Goal: Information Seeking & Learning: Learn about a topic

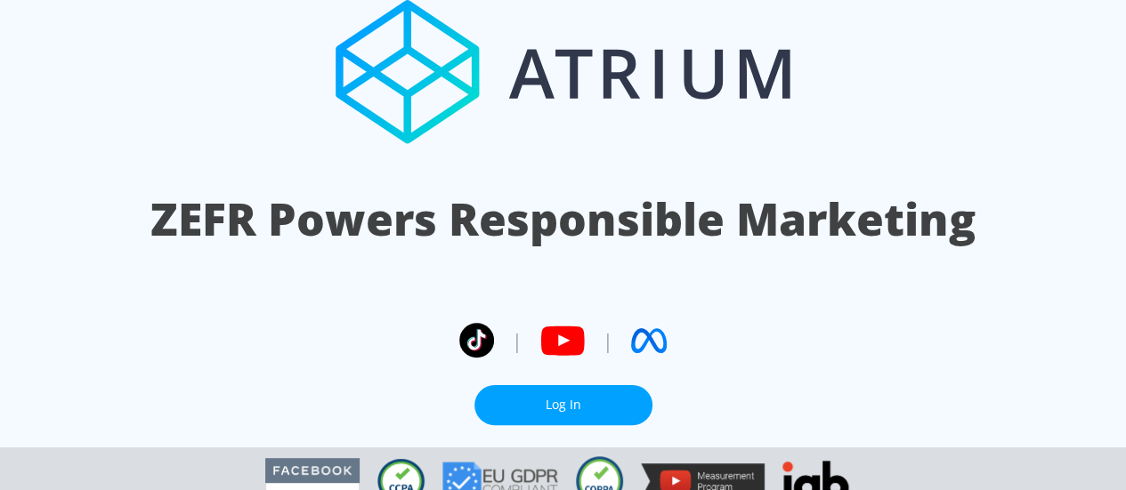
click at [547, 196] on link "Log In" at bounding box center [563, 405] width 178 height 40
click at [562, 401] on link "Log In" at bounding box center [563, 405] width 178 height 40
click at [572, 416] on link "Log In" at bounding box center [563, 405] width 178 height 40
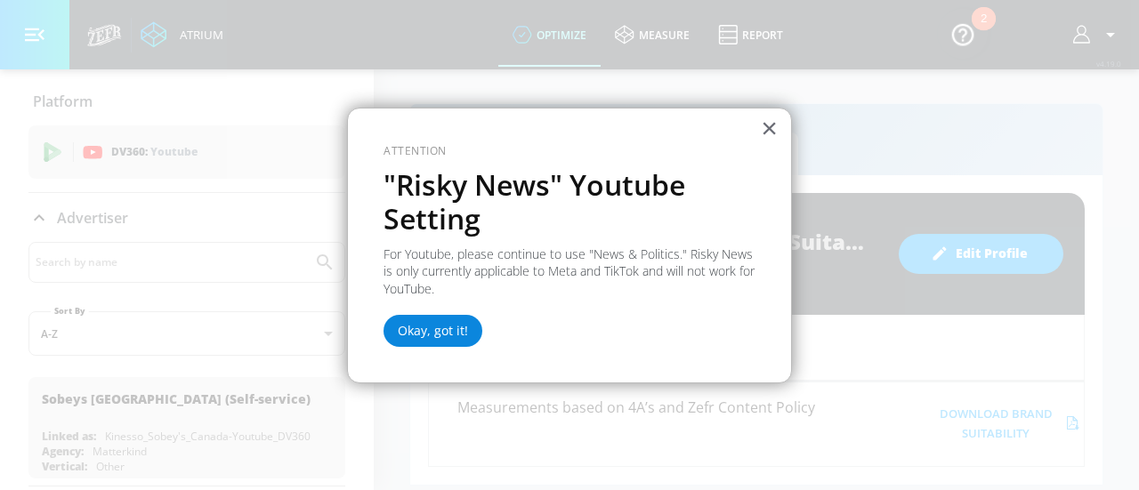
click at [454, 335] on button "Okay, got it!" at bounding box center [433, 331] width 99 height 32
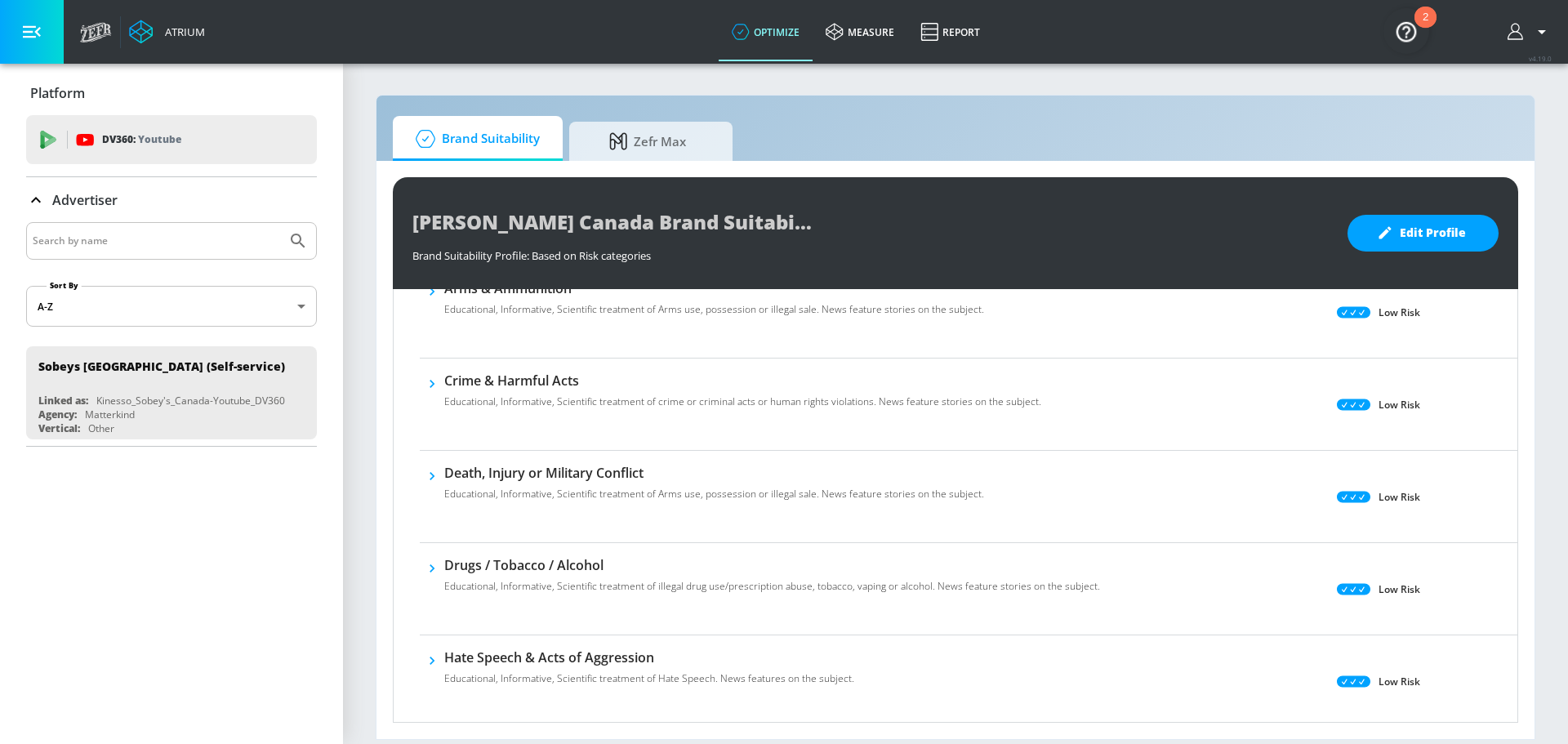
scroll to position [184, 0]
click at [831, 394] on p "Educational, Informative, Scientific treatment of crime or criminal acts or hum…" at bounding box center [742, 401] width 597 height 15
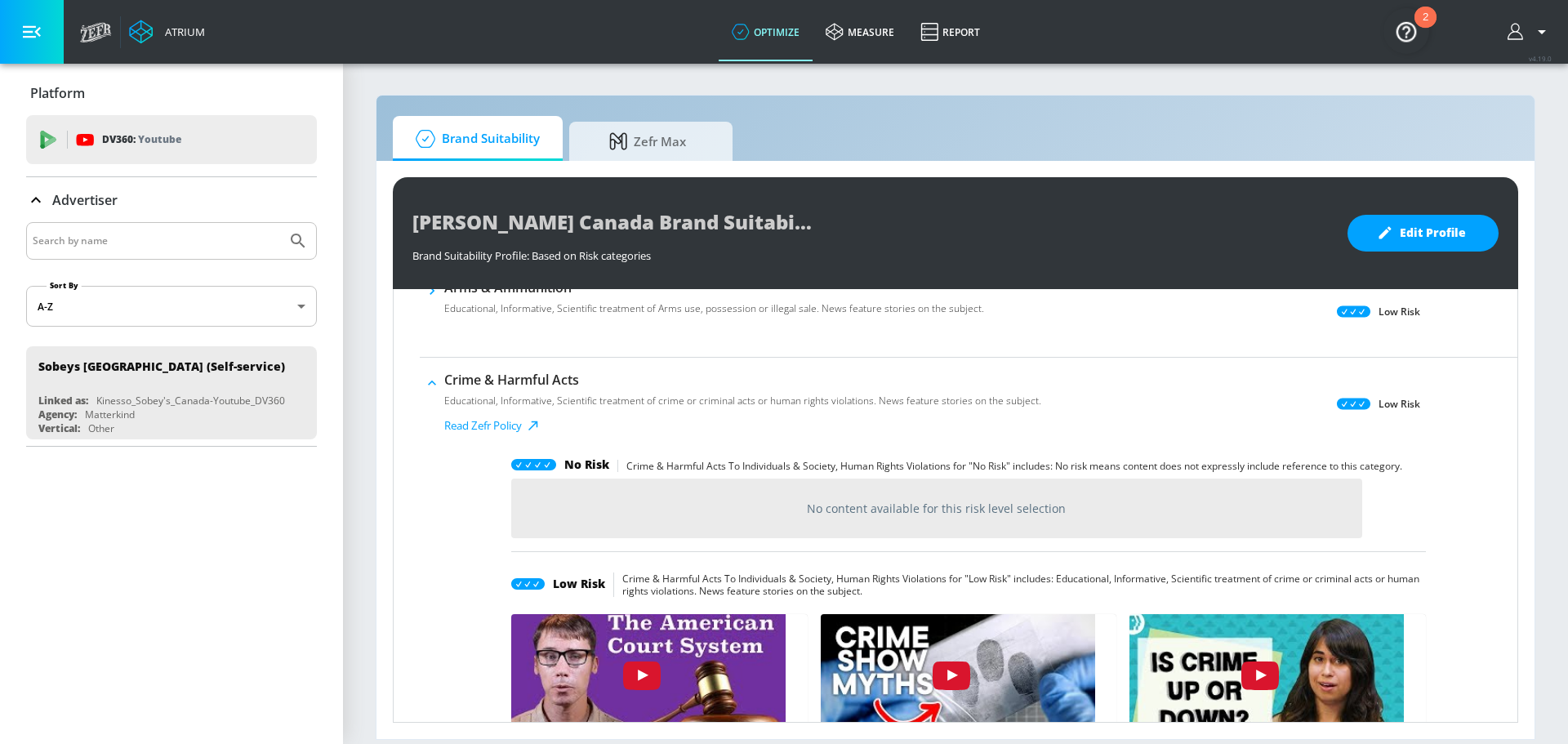
click at [1032, 408] on icon at bounding box center [1353, 403] width 33 height 11
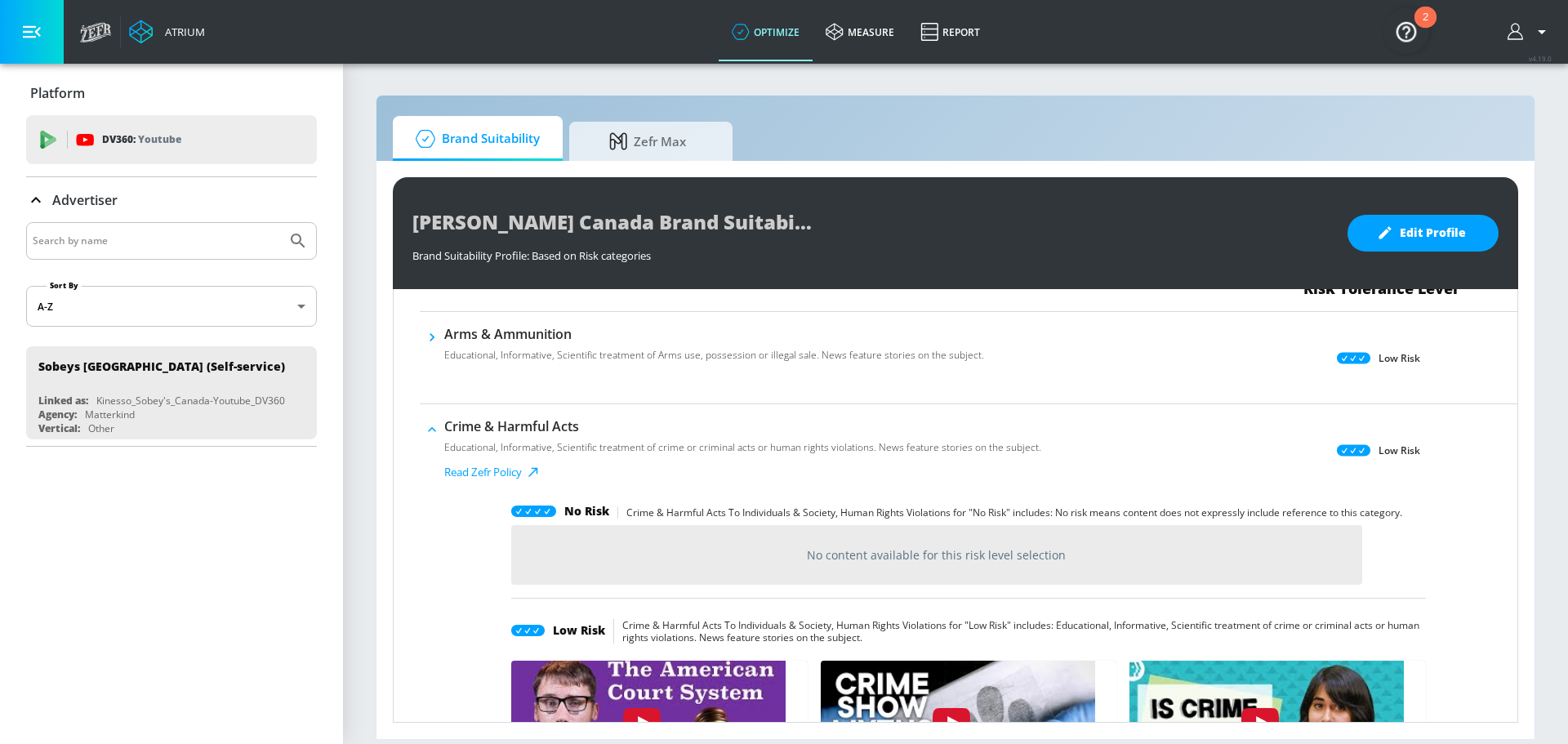
scroll to position [133, 0]
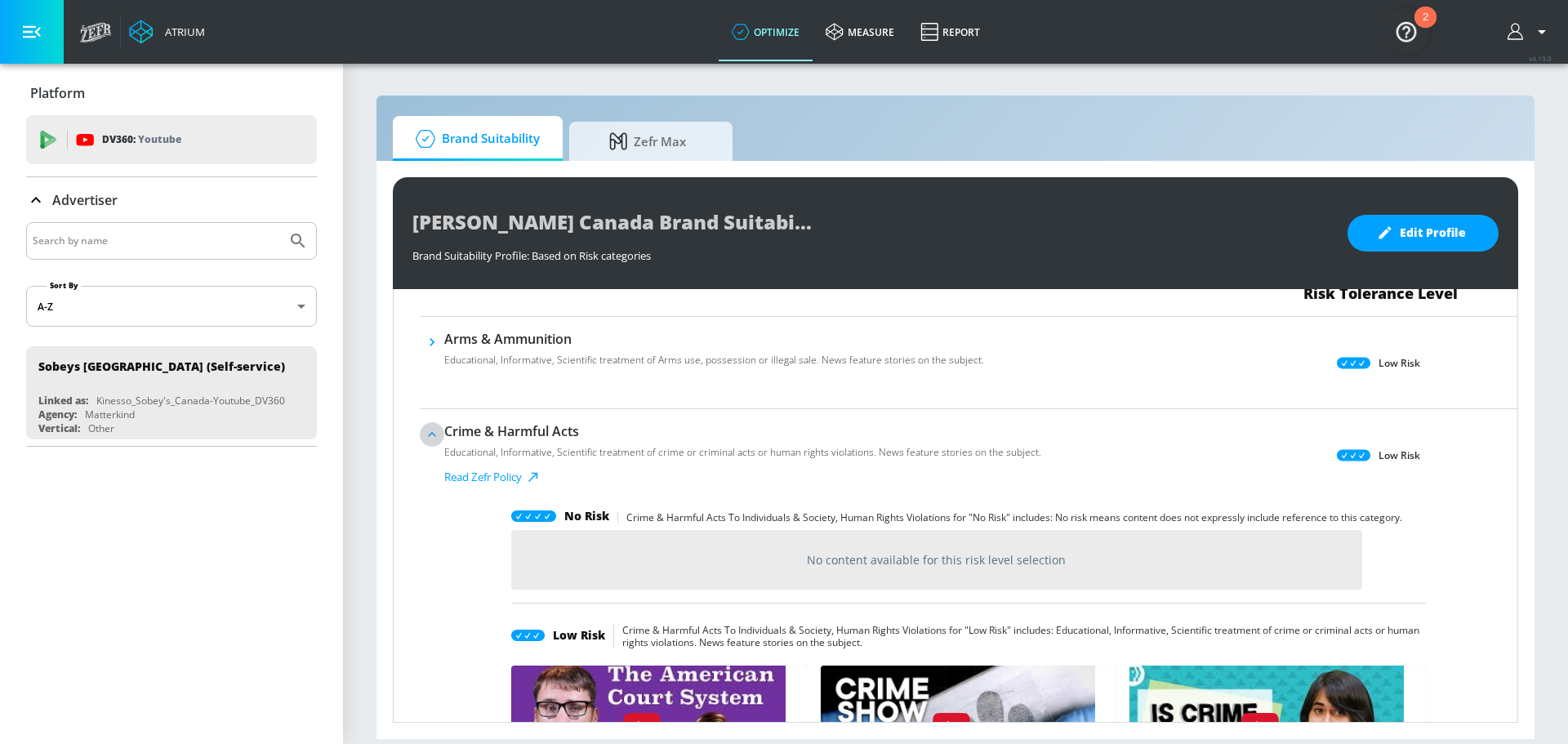
click at [439, 439] on icon "button" at bounding box center [432, 435] width 17 height 17
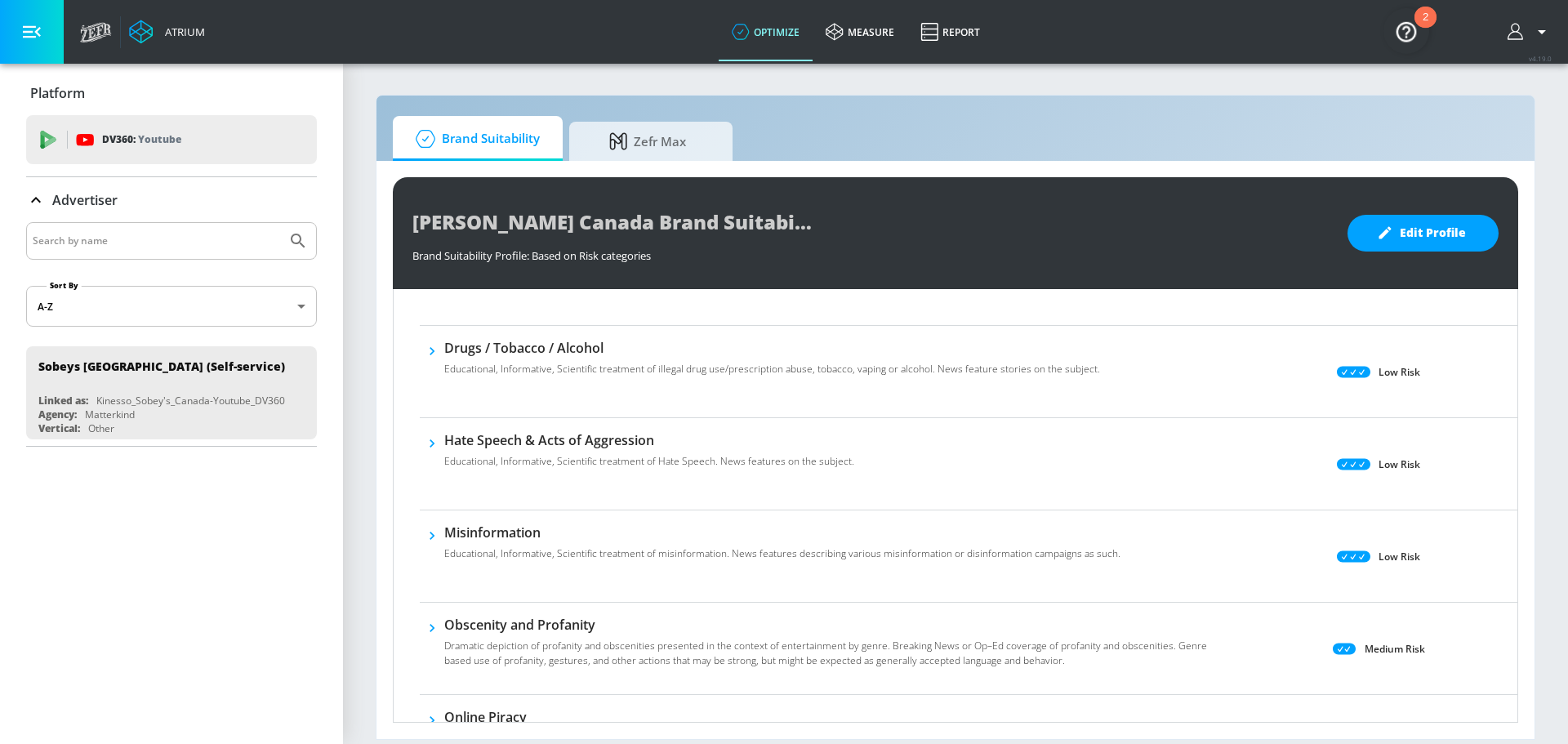
scroll to position [403, 0]
click at [439, 439] on icon "button" at bounding box center [432, 442] width 17 height 17
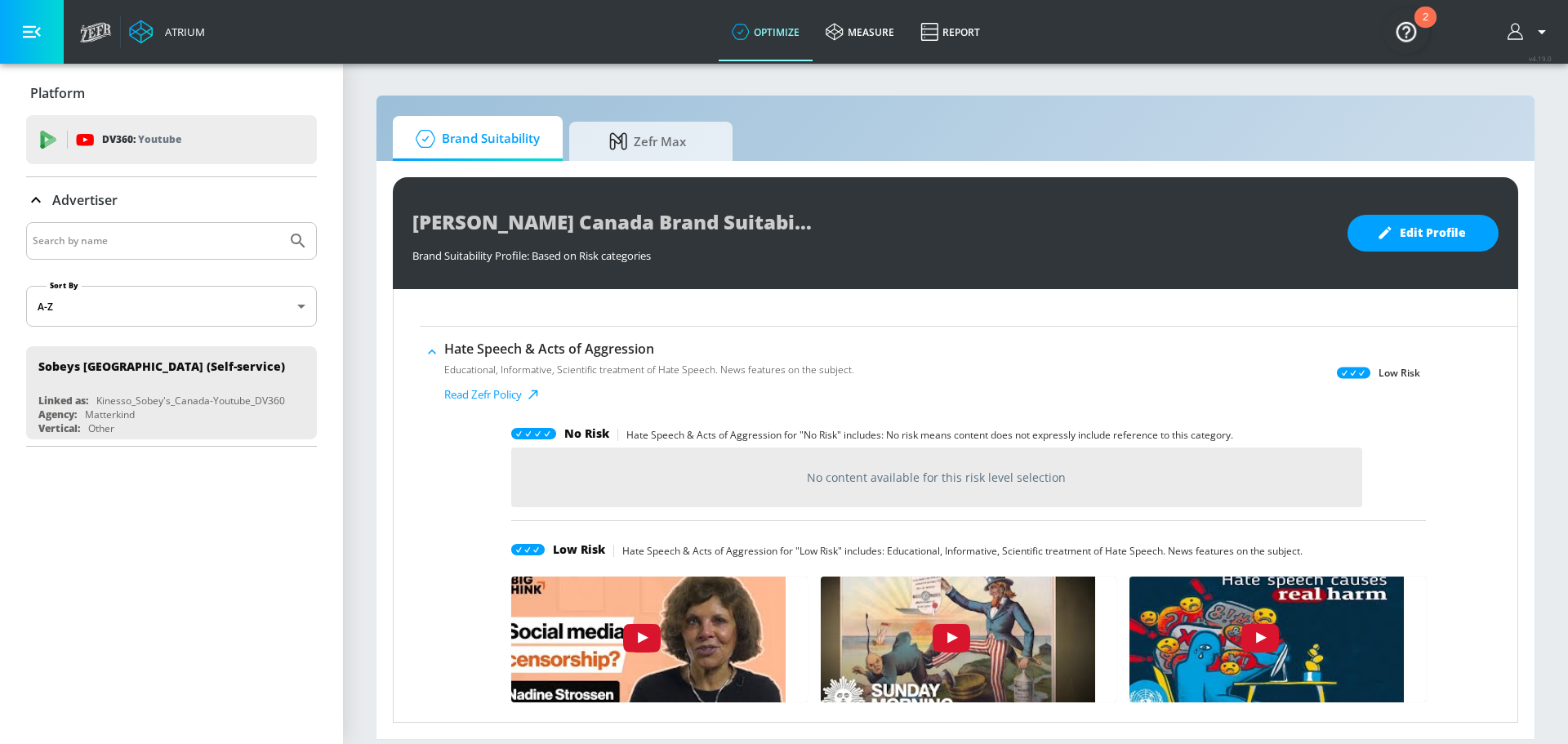
scroll to position [491, 0]
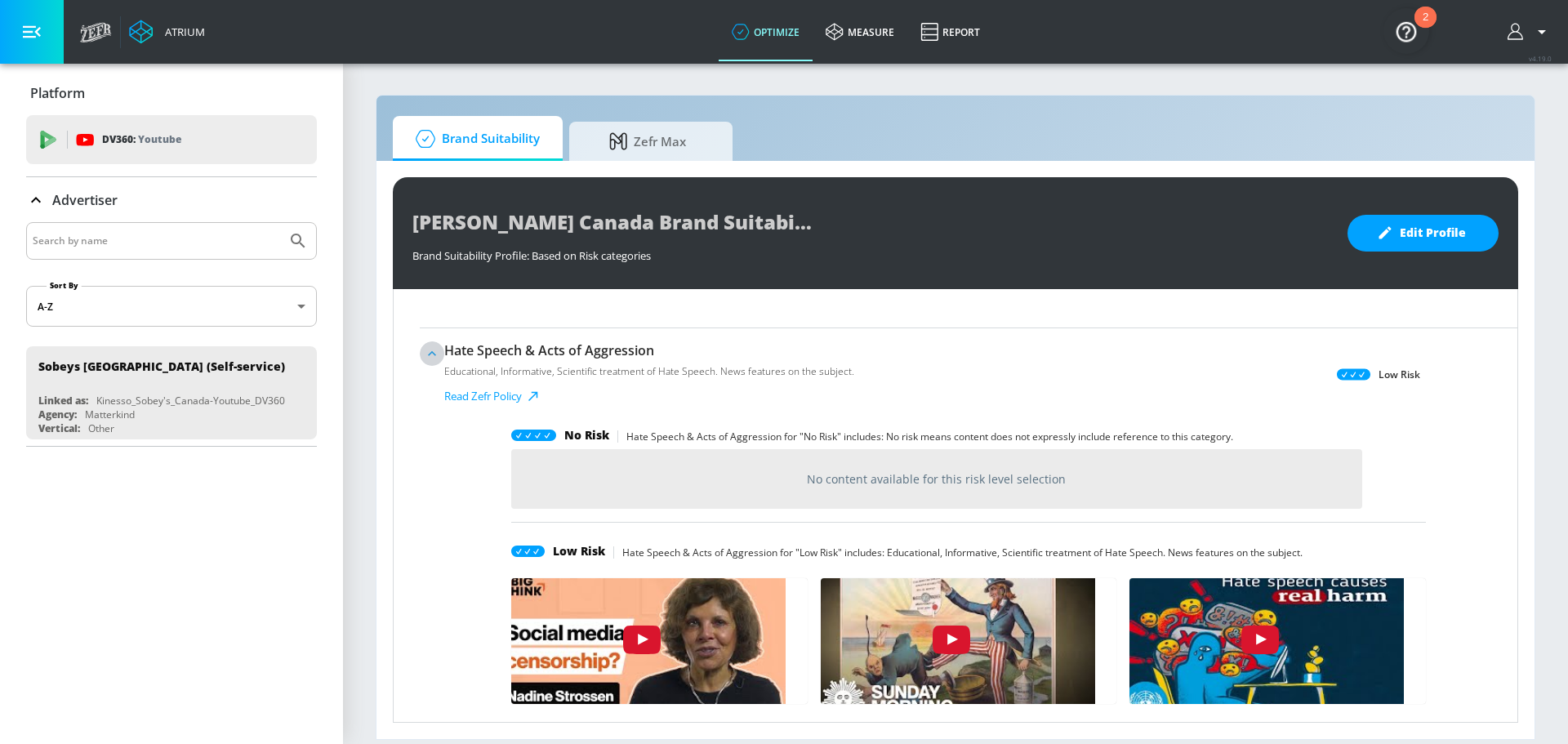
click at [430, 360] on icon "button" at bounding box center [432, 353] width 17 height 17
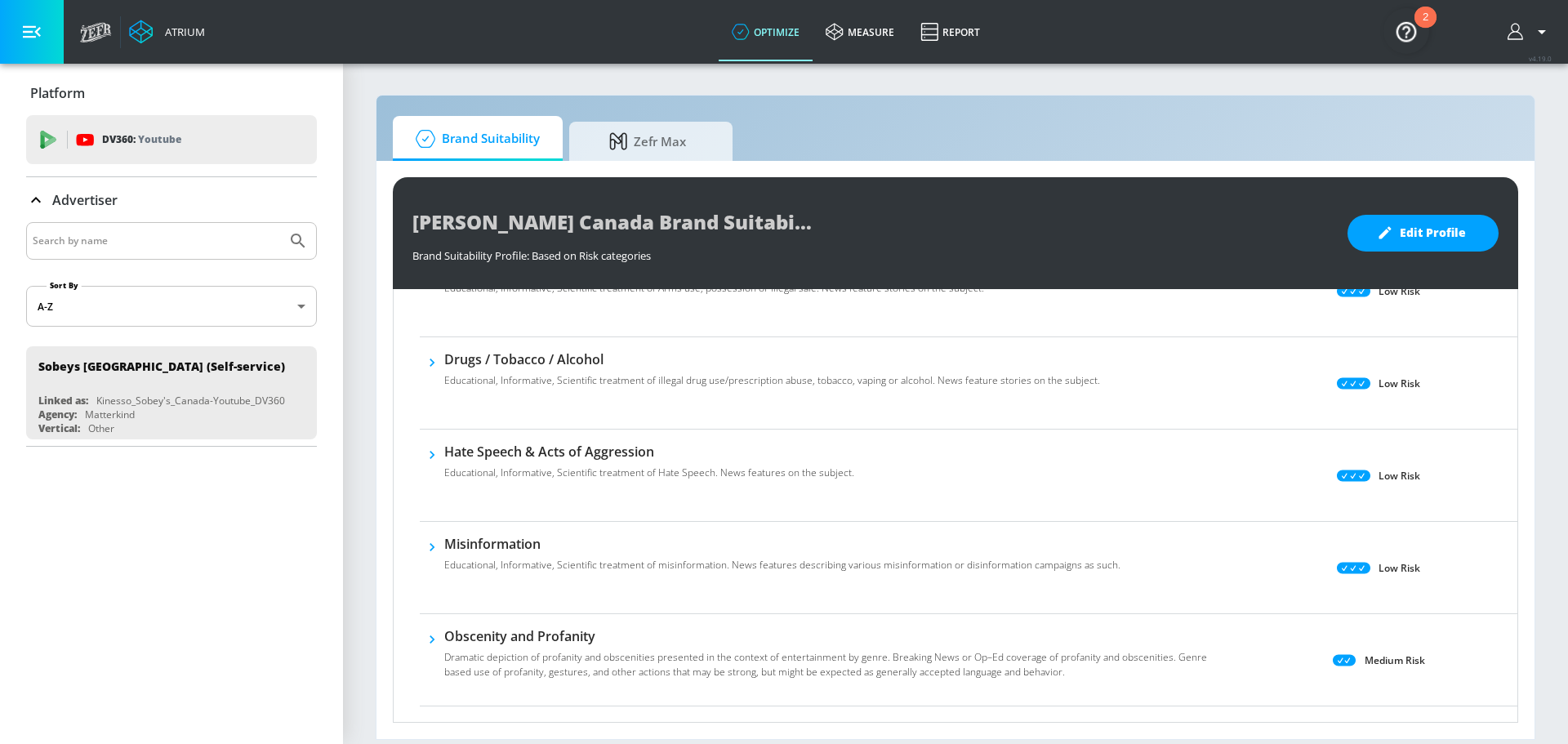
scroll to position [367, 0]
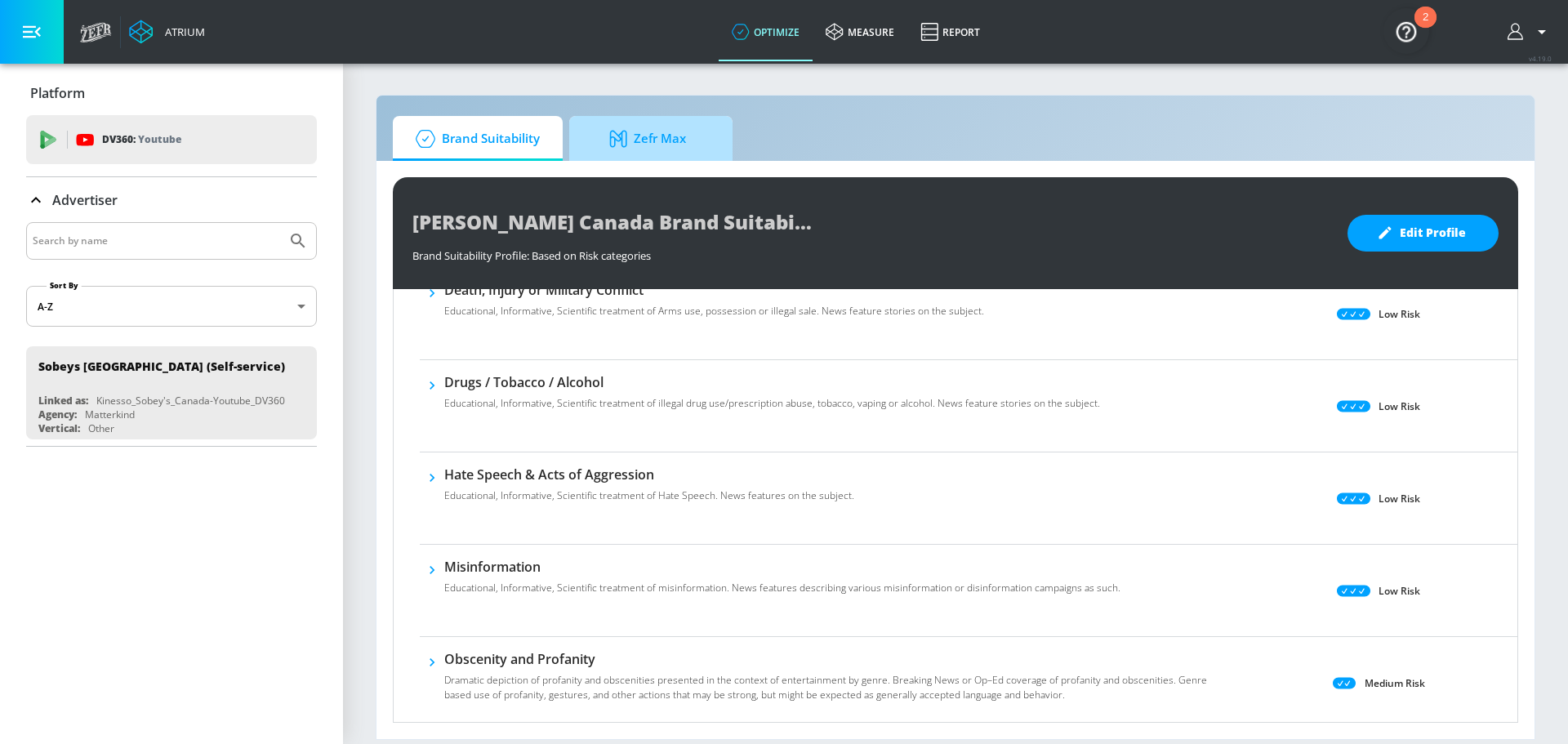
click at [656, 160] on link "Zefr Max" at bounding box center [651, 138] width 163 height 45
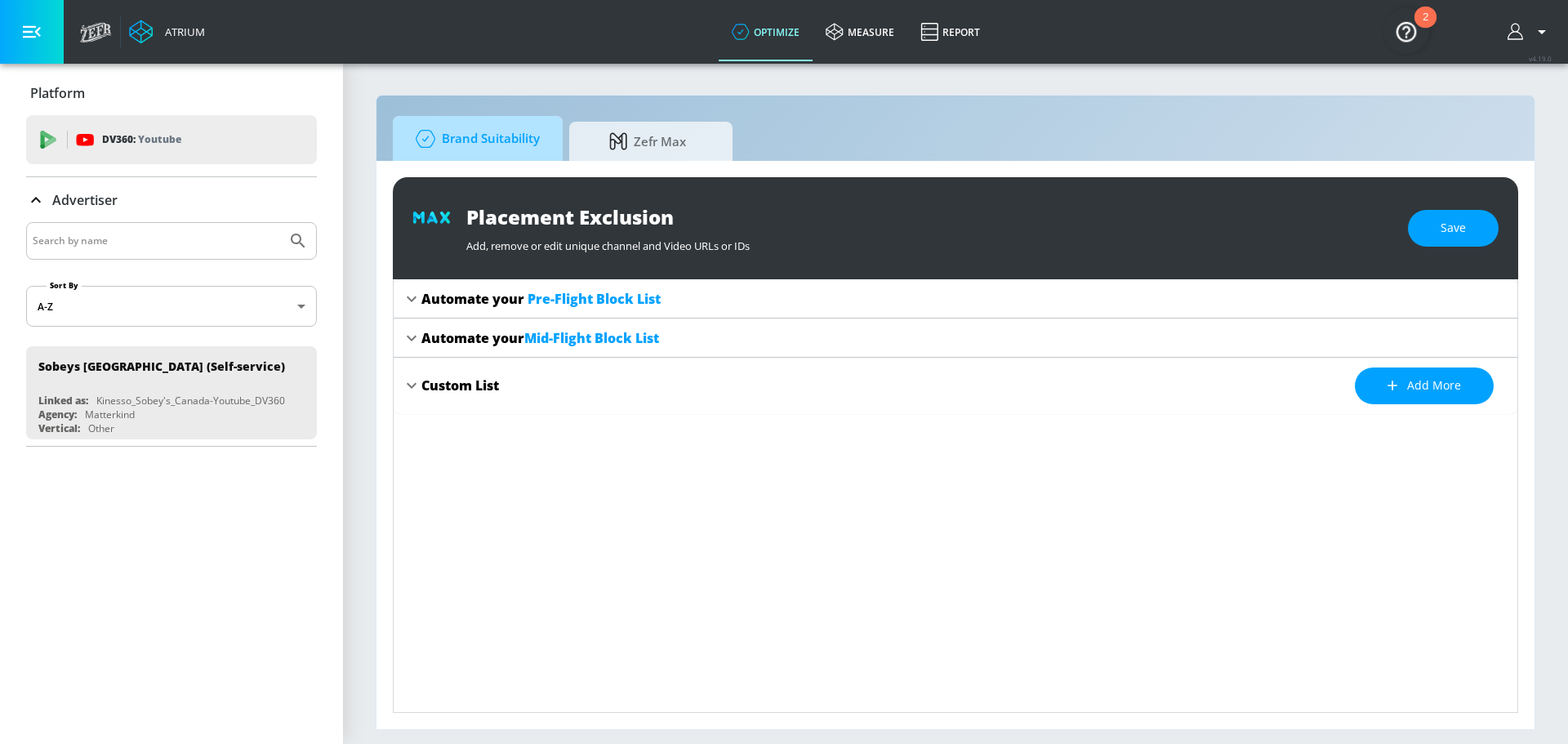
click at [484, 116] on link "Brand Suitability" at bounding box center [477, 138] width 170 height 45
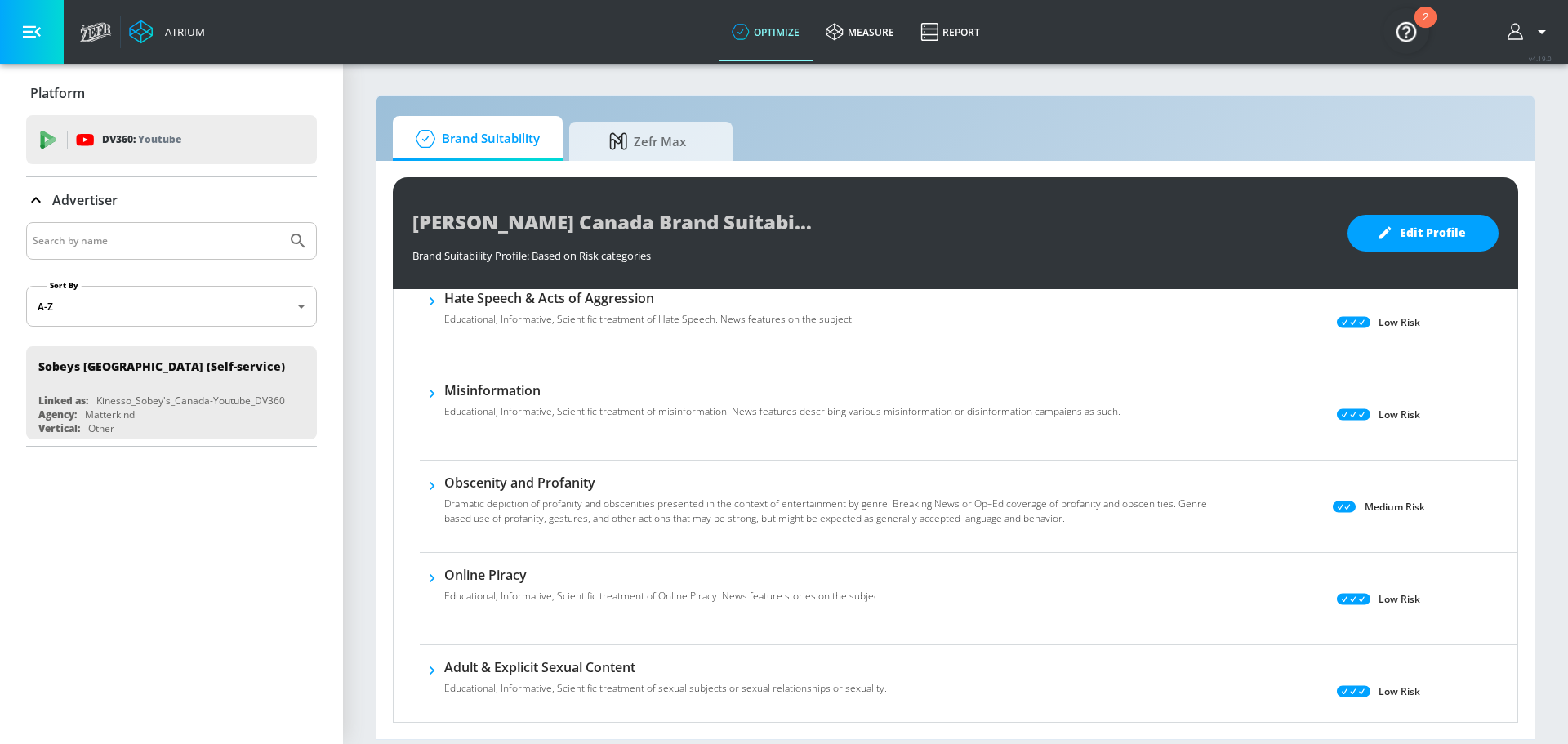
scroll to position [545, 0]
click at [440, 449] on button "button" at bounding box center [431, 483] width 25 height 25
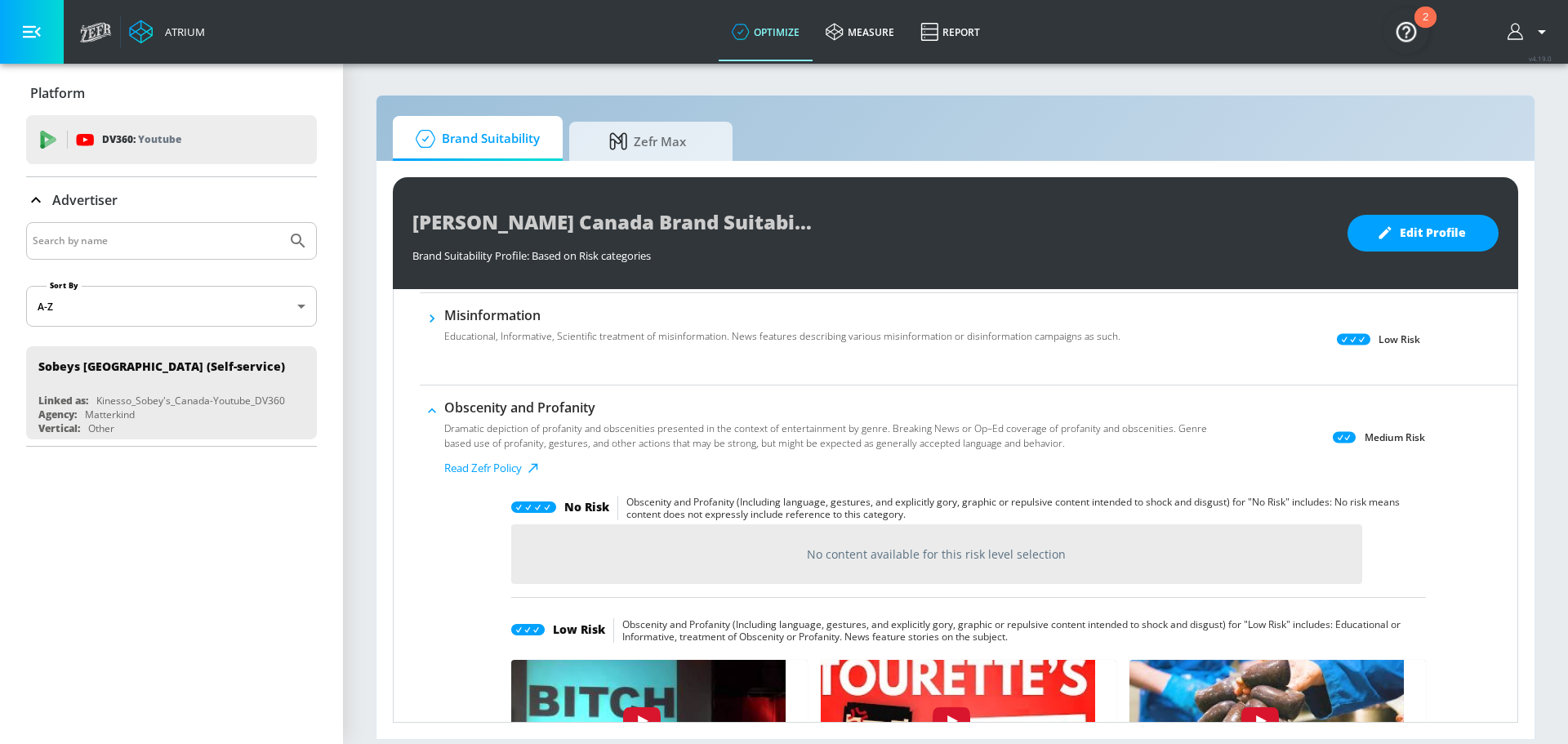
scroll to position [619, 0]
click at [434, 408] on icon "button" at bounding box center [432, 410] width 17 height 17
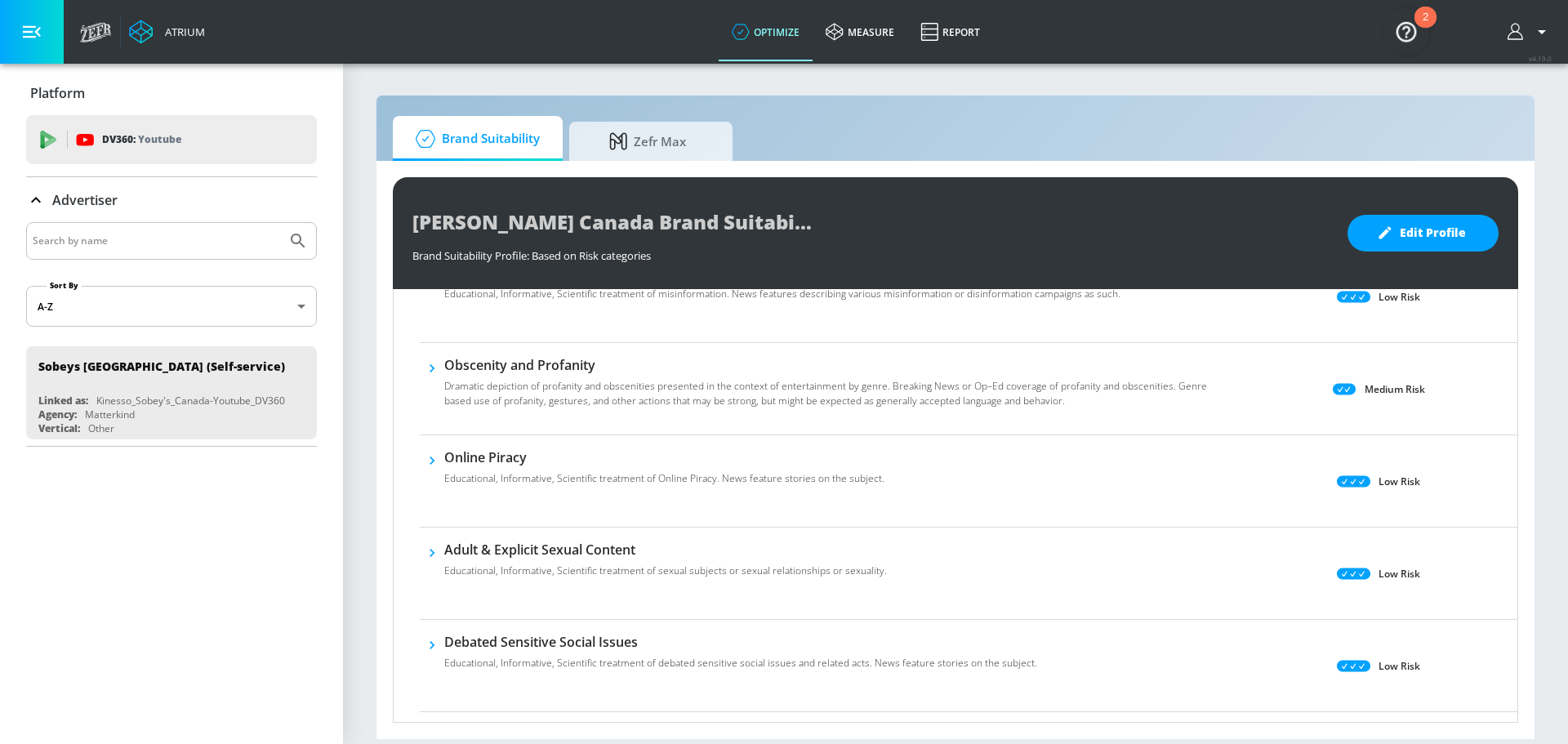
scroll to position [661, 0]
click at [434, 378] on button "button" at bounding box center [431, 368] width 25 height 25
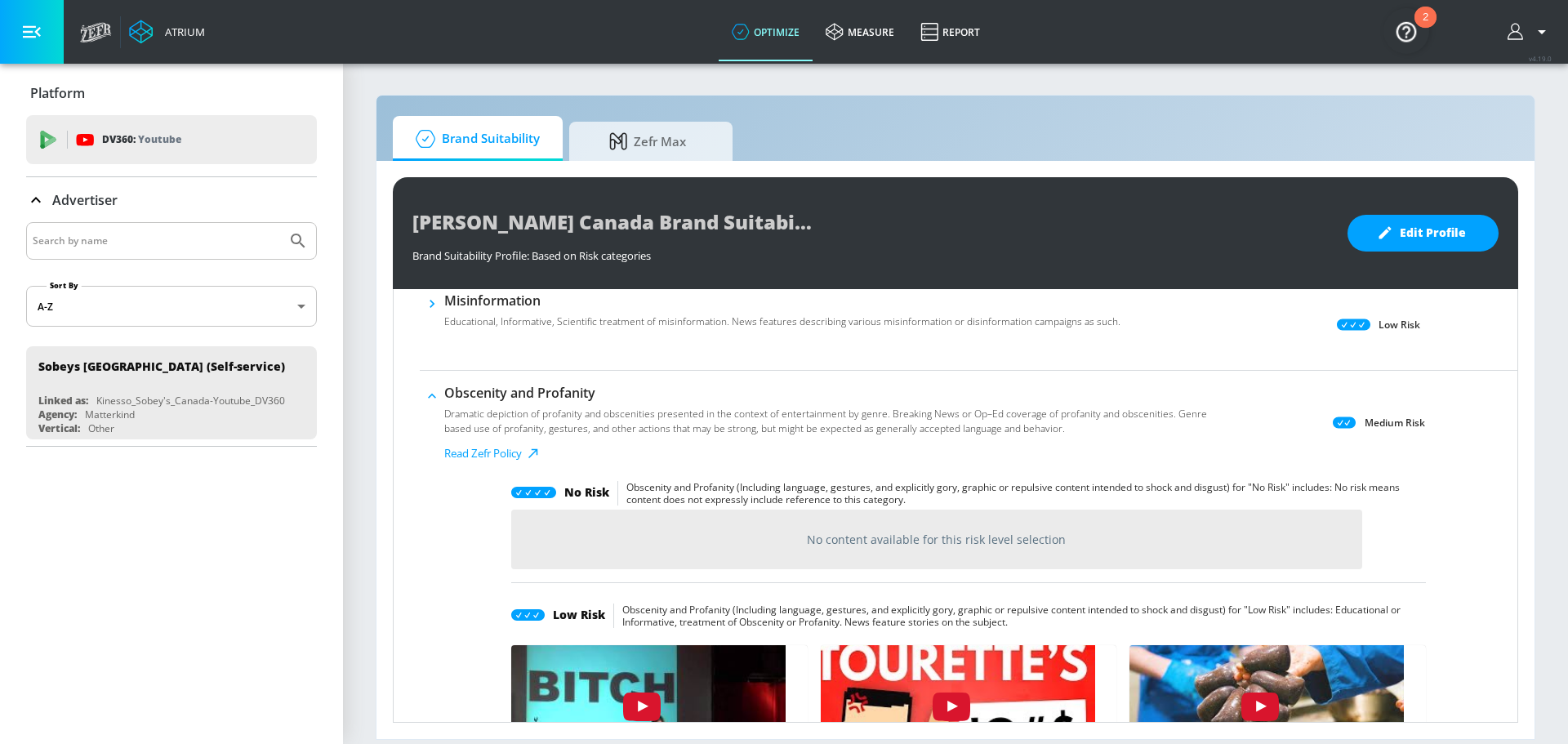
scroll to position [630, 0]
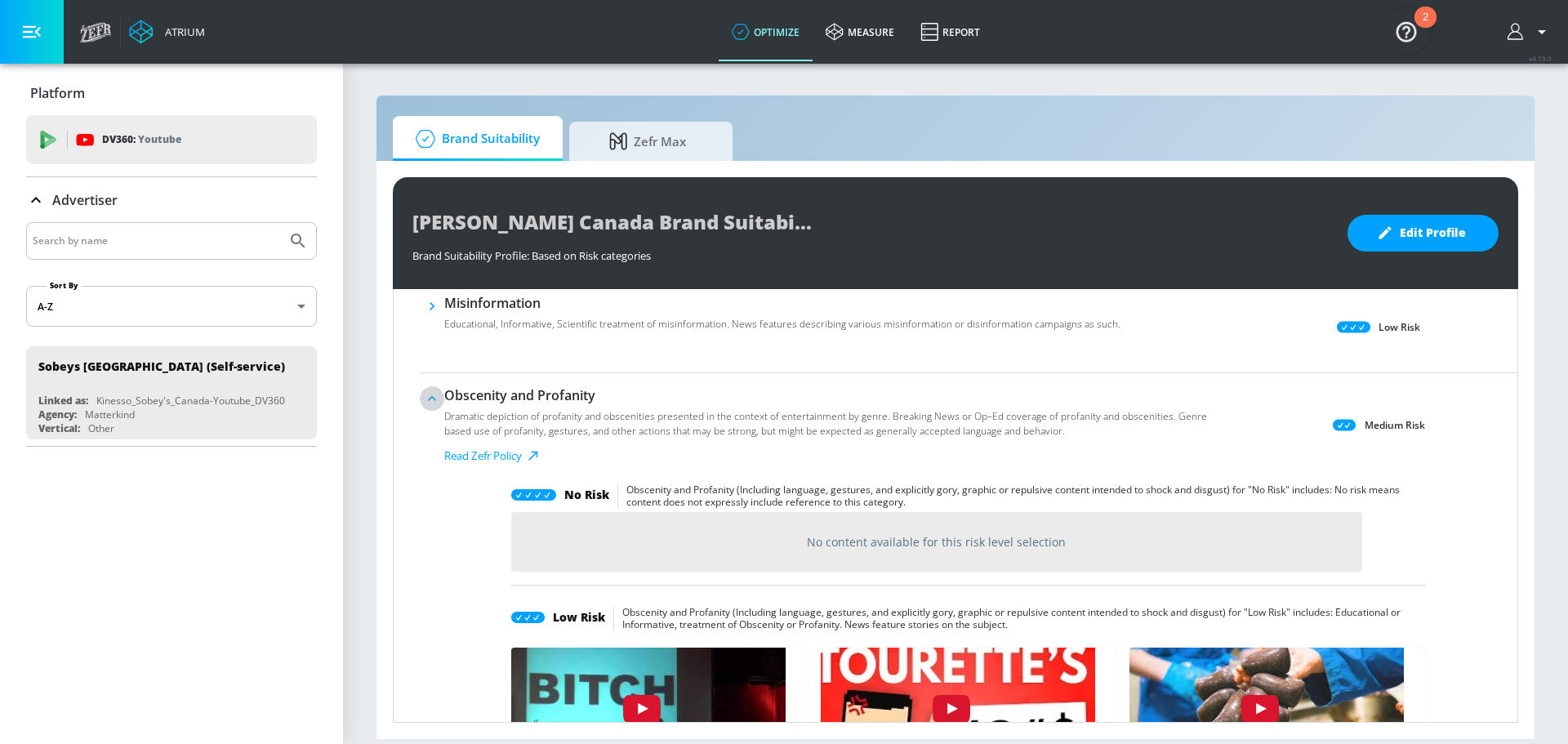
click at [435, 402] on icon "button" at bounding box center [432, 398] width 17 height 17
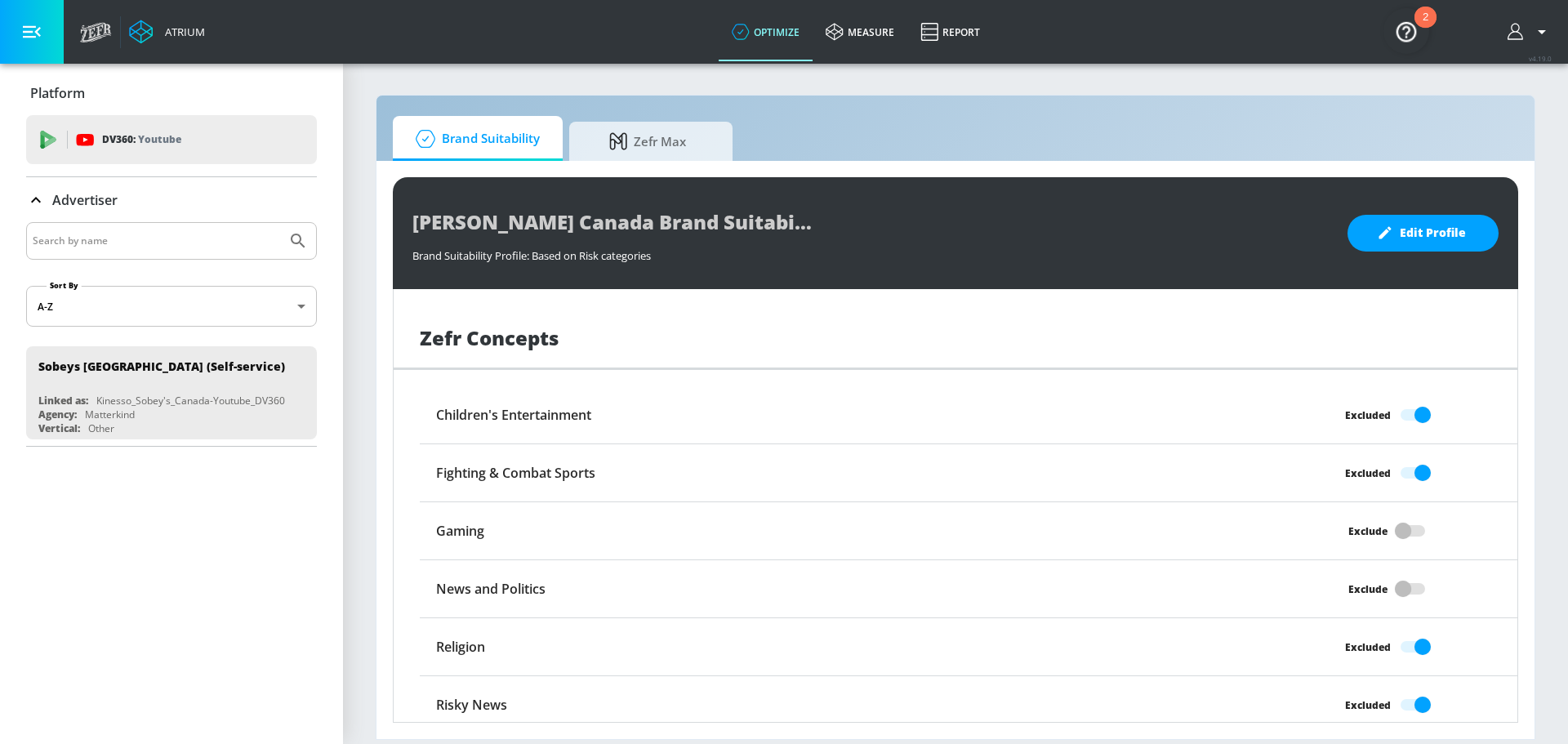
scroll to position [1260, 0]
